Goal: Task Accomplishment & Management: Use online tool/utility

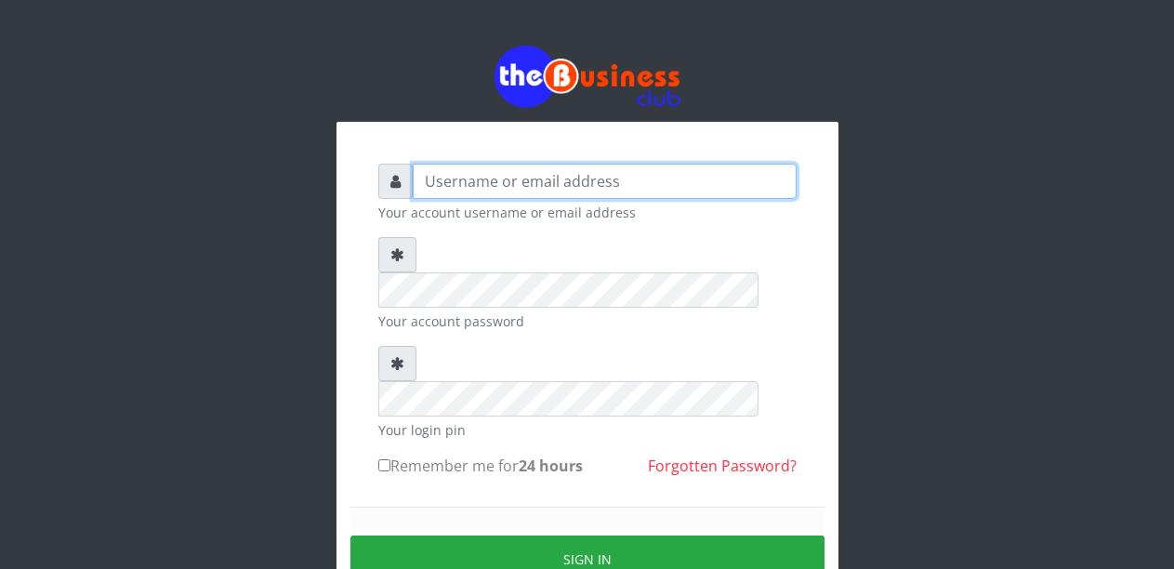
click at [507, 186] on input "text" at bounding box center [605, 181] width 384 height 35
type input "Malamsidi3030"
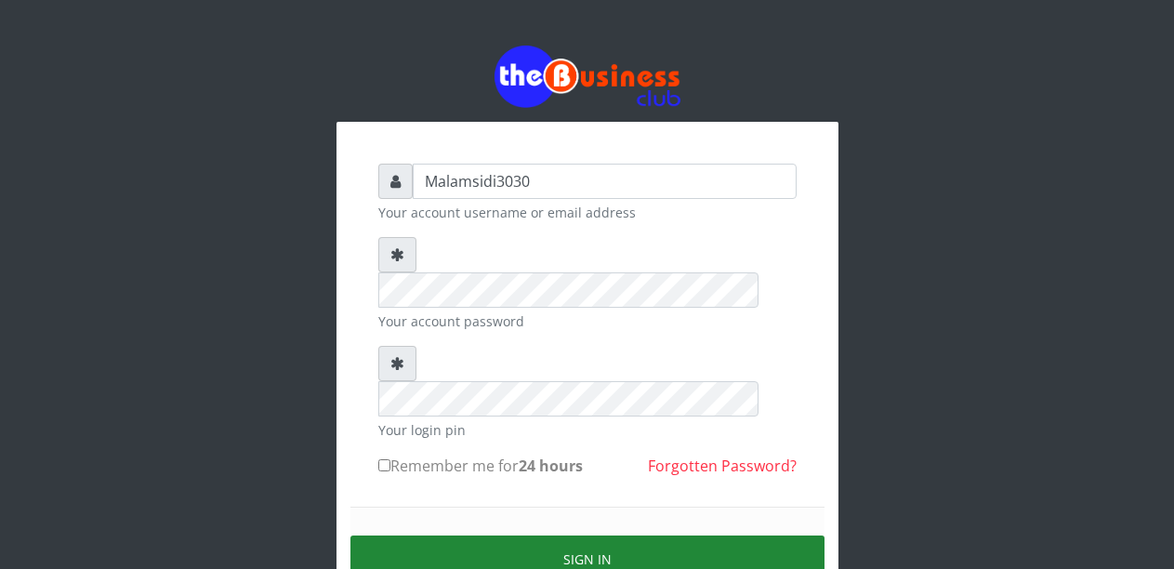
click at [573, 535] on button "Sign in" at bounding box center [587, 558] width 474 height 47
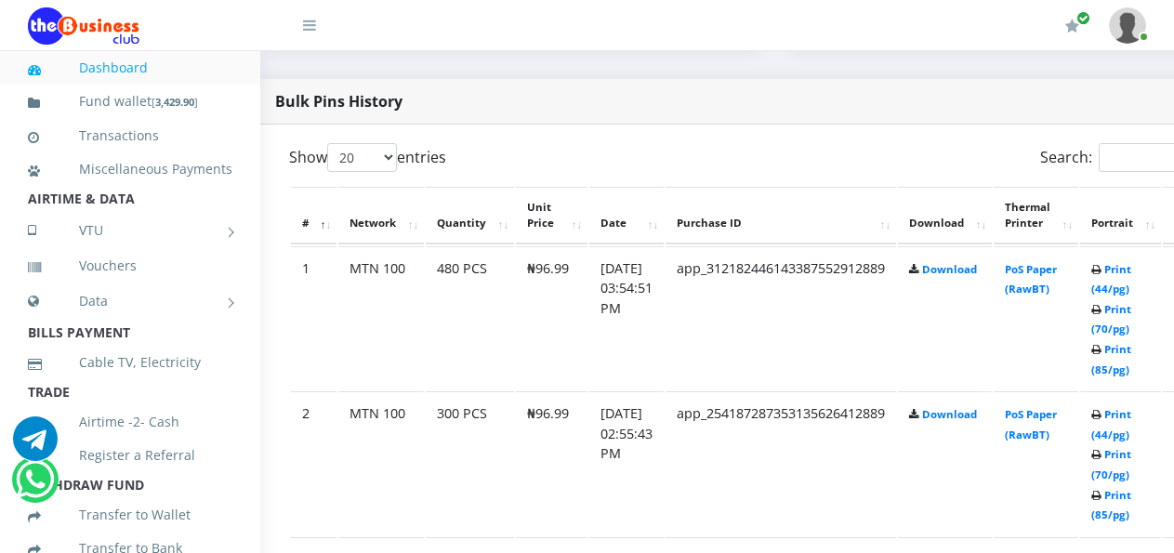
scroll to position [930, 209]
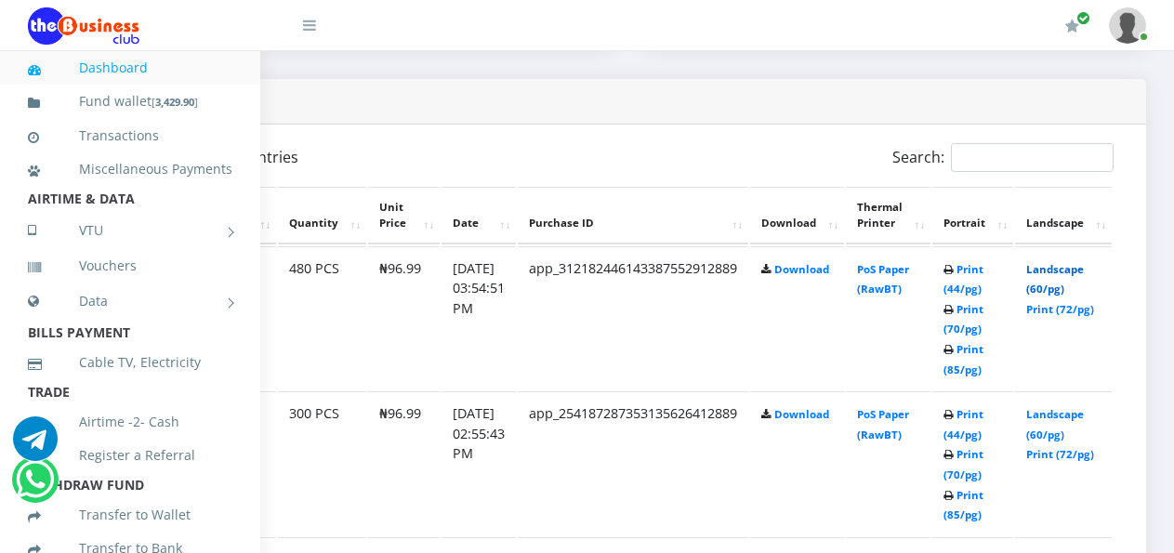
click at [1035, 268] on link "Landscape (60/pg)" at bounding box center [1055, 279] width 58 height 34
